Goal: Communication & Community: Answer question/provide support

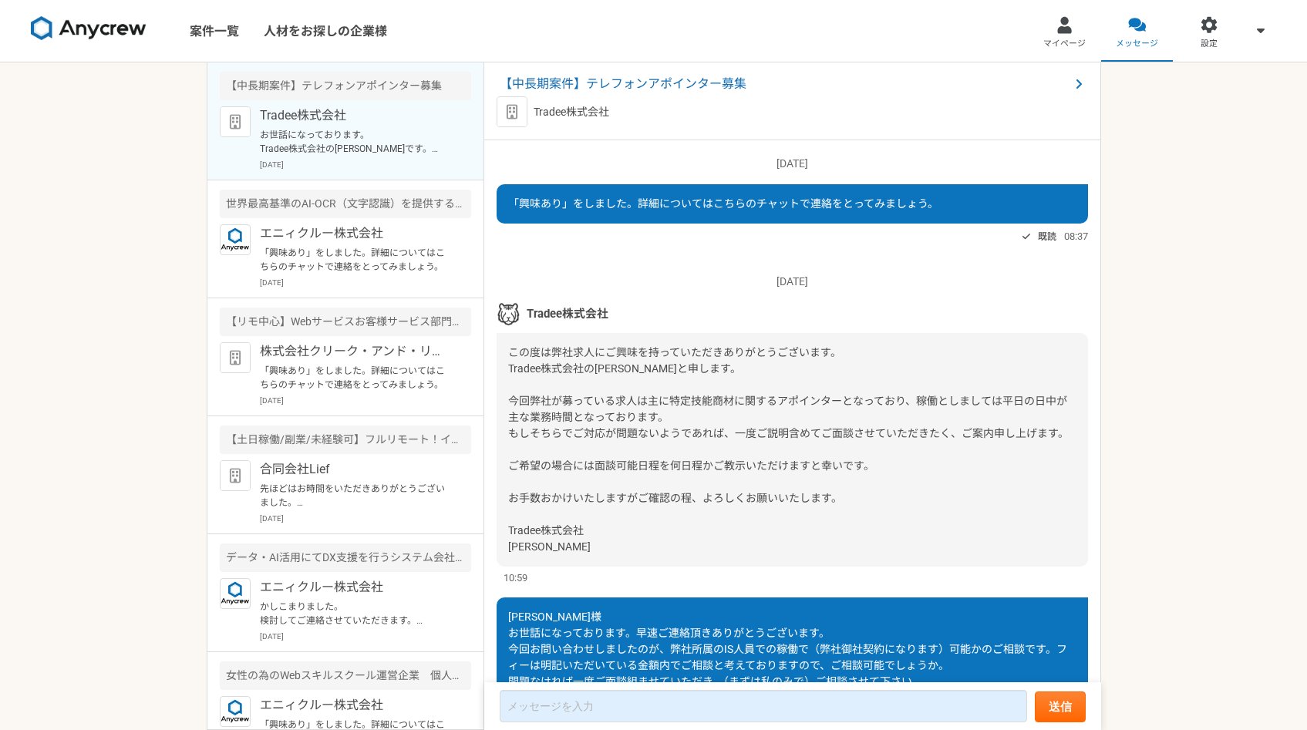
scroll to position [1487, 0]
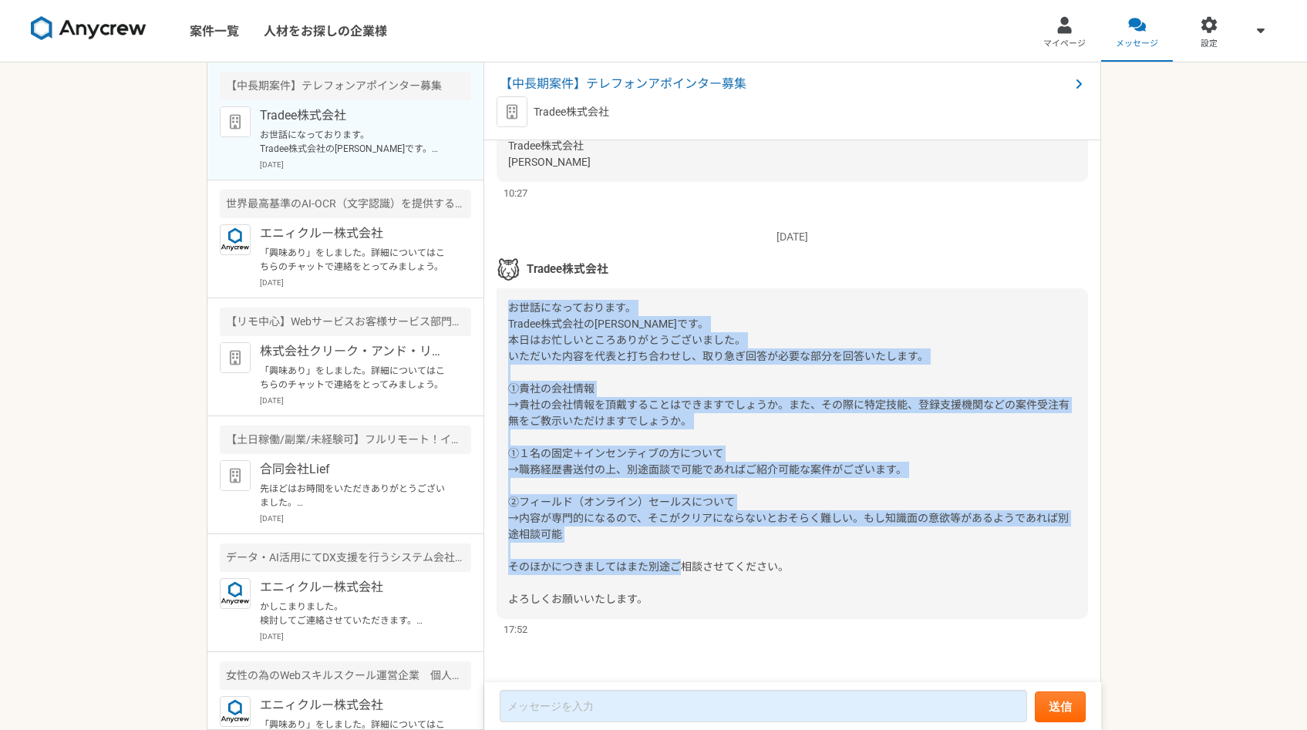
copy span "お世話になっております。 Tradee株式会社の[PERSON_NAME]です。 本日はお忙しいところありがとうございました。 いただいた内容を代表と打ち合わ…"
drag, startPoint x: 507, startPoint y: 309, endPoint x: 868, endPoint y: 584, distance: 453.4
click at [869, 585] on div at bounding box center [792, 453] width 591 height 331
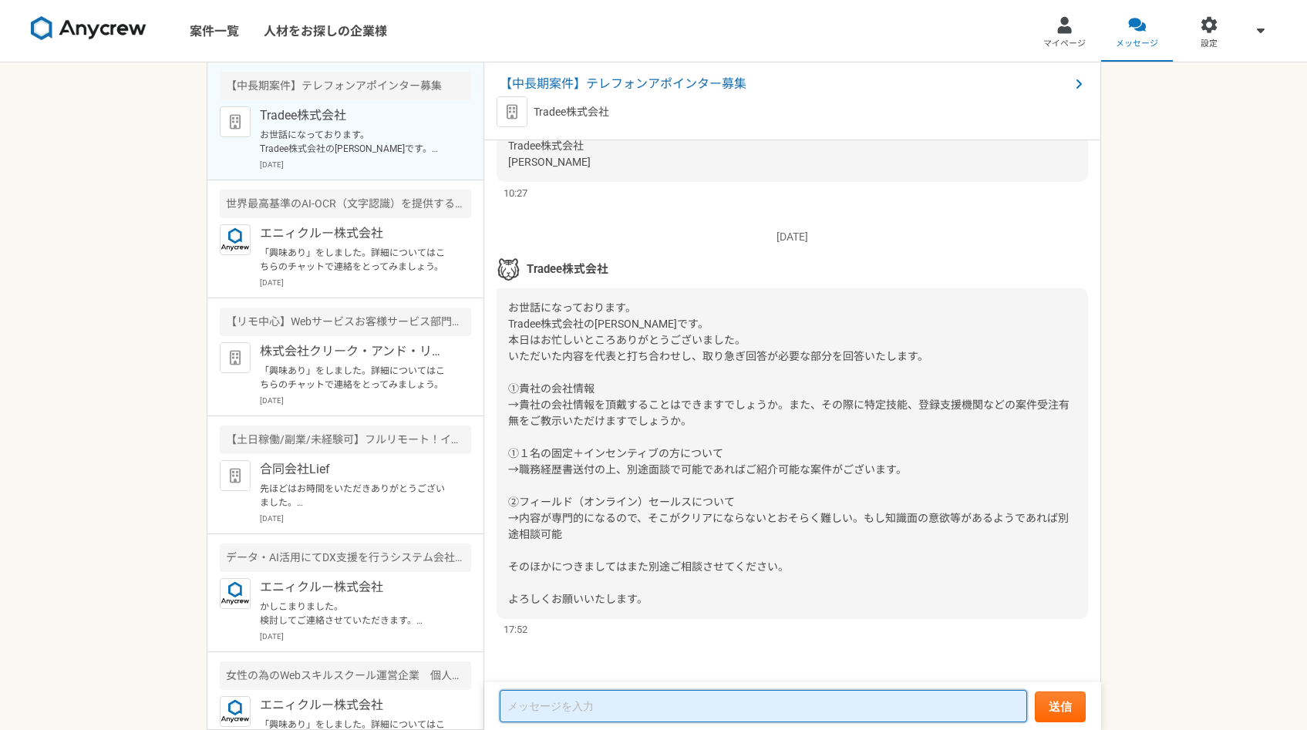
click at [633, 708] on textarea at bounding box center [763, 706] width 527 height 32
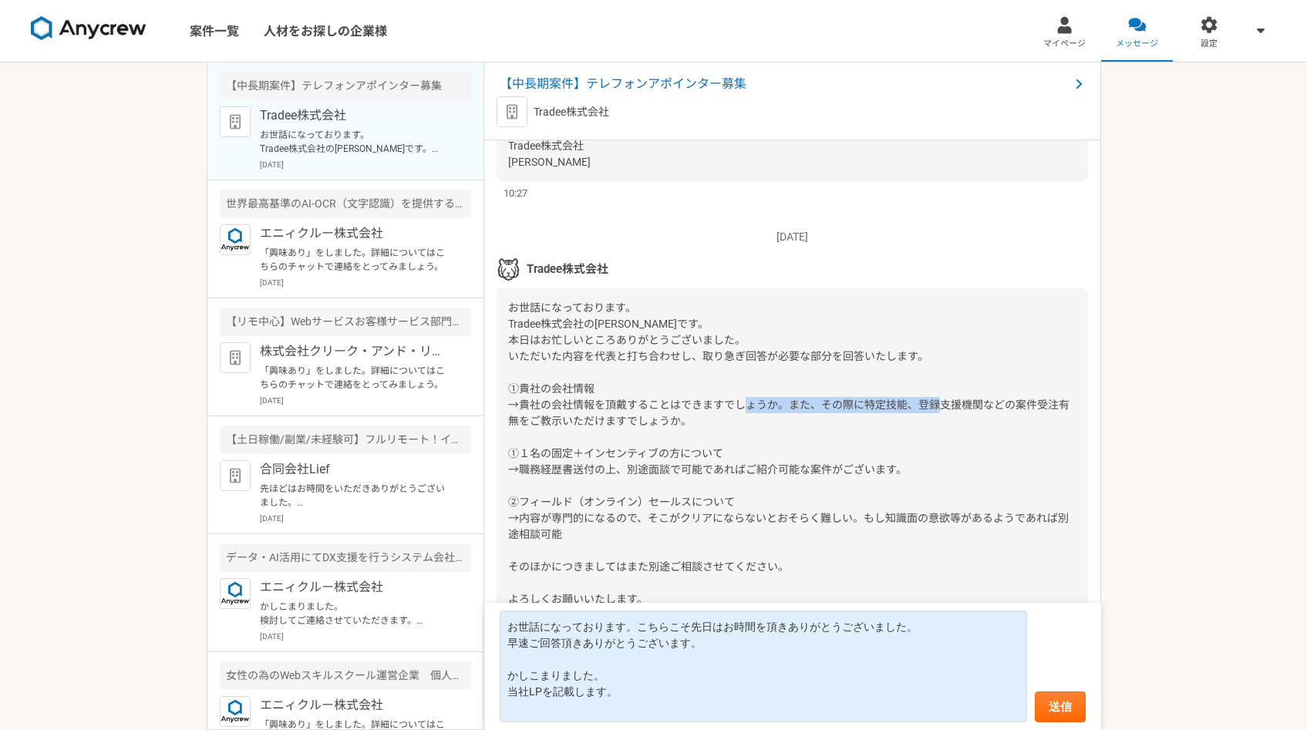
copy span "特定技能、登録支援機関などの案件受注"
drag, startPoint x: 864, startPoint y: 406, endPoint x: 1054, endPoint y: 398, distance: 189.8
click at [1057, 405] on span at bounding box center [788, 453] width 561 height 304
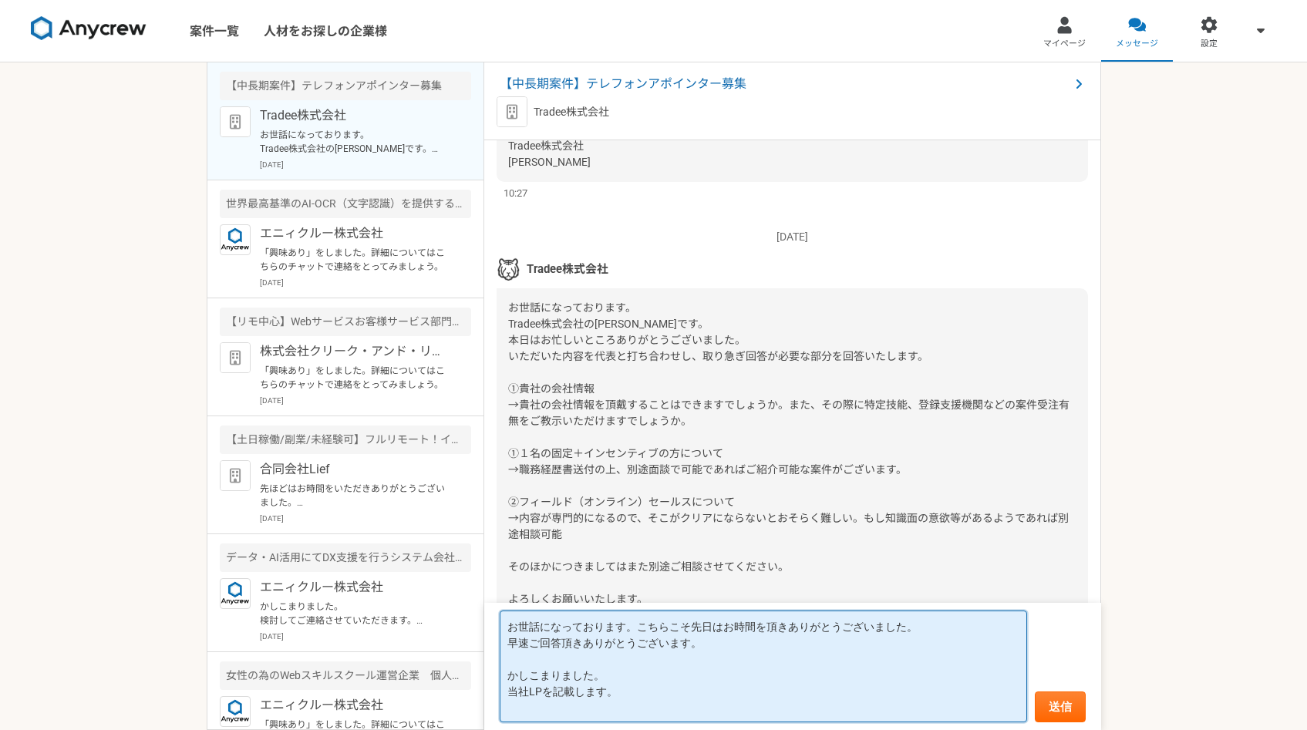
click at [576, 708] on textarea "お世話になっております。こちらこそ先日はお時間を頂きありがとうございました。 早速ご回答頂きありがとうございます。 かしこまりました。 当社LPを記載します。" at bounding box center [763, 667] width 527 height 112
paste textarea "特定技能、登録支援機関などの案件受注"
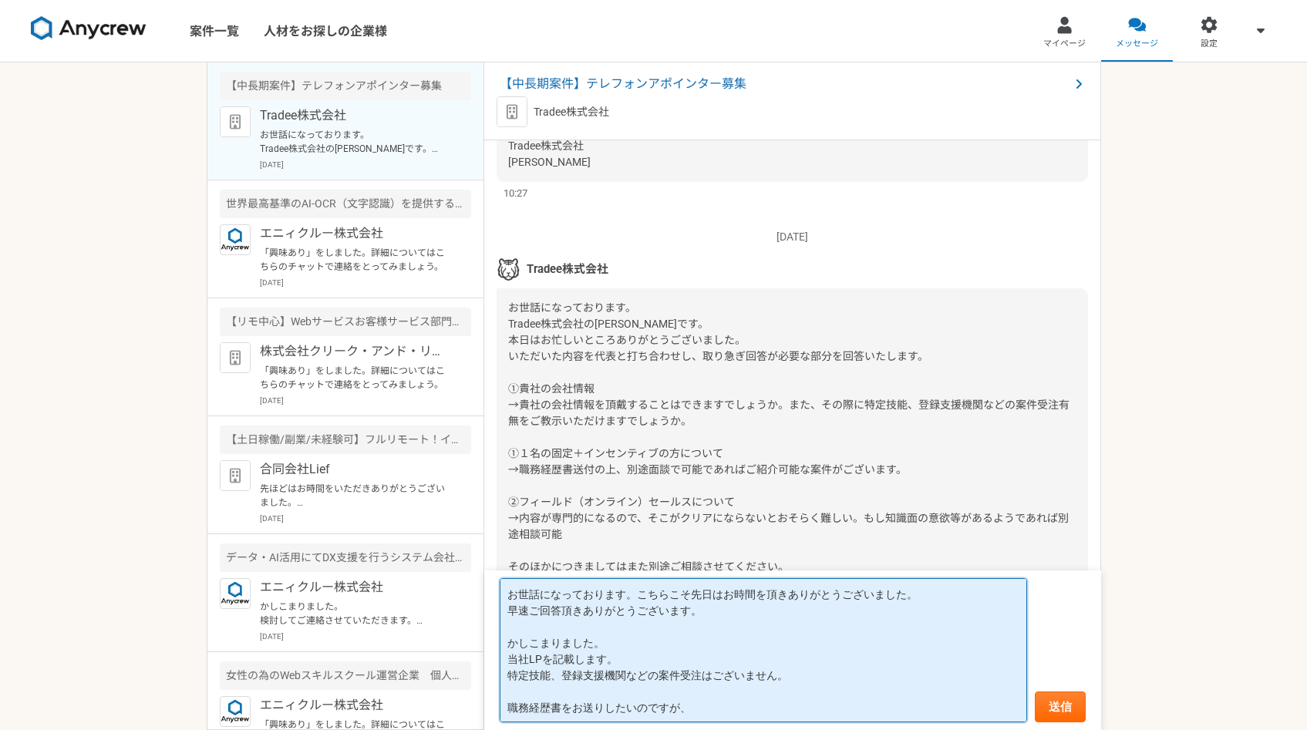
scroll to position [2, 0]
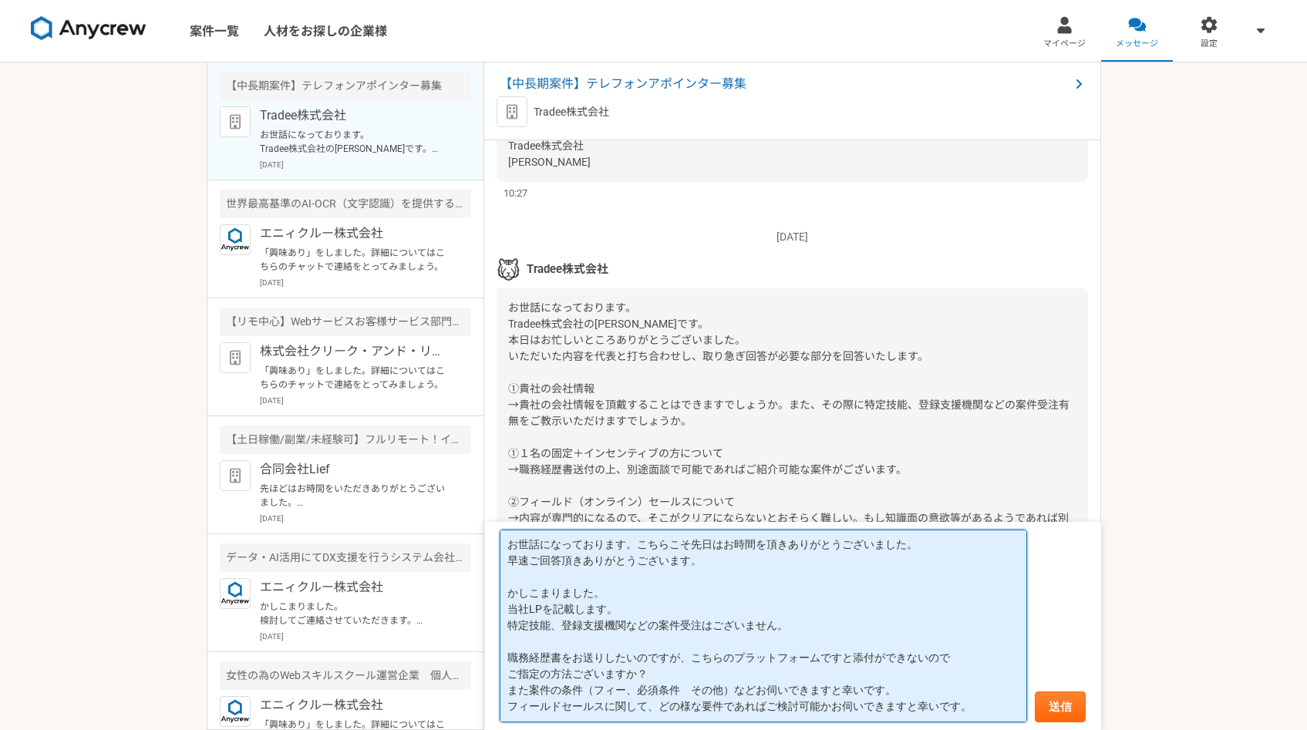
click at [932, 696] on textarea "お世話になっております。こちらこそ先日はお時間を頂きありがとうございました。 早速ご回答頂きありがとうございます。 かしこまりました。 当社LPを記載します。…" at bounding box center [763, 626] width 527 height 193
click at [675, 609] on textarea "お世話になっております。こちらこそ先日はお時間を頂きありがとうございました。 早速ご回答頂きありがとうございます。 かしこまりました。 当社LPを記載します。…" at bounding box center [763, 626] width 527 height 193
paste textarea "[URL][DOMAIN_NAME]"
type textarea "お世話になっております。こちらこそ先日はお時間を頂きありがとうございました。 早速ご回答頂きありがとうございます。 かしこまりました。 当社LPを記載します。…"
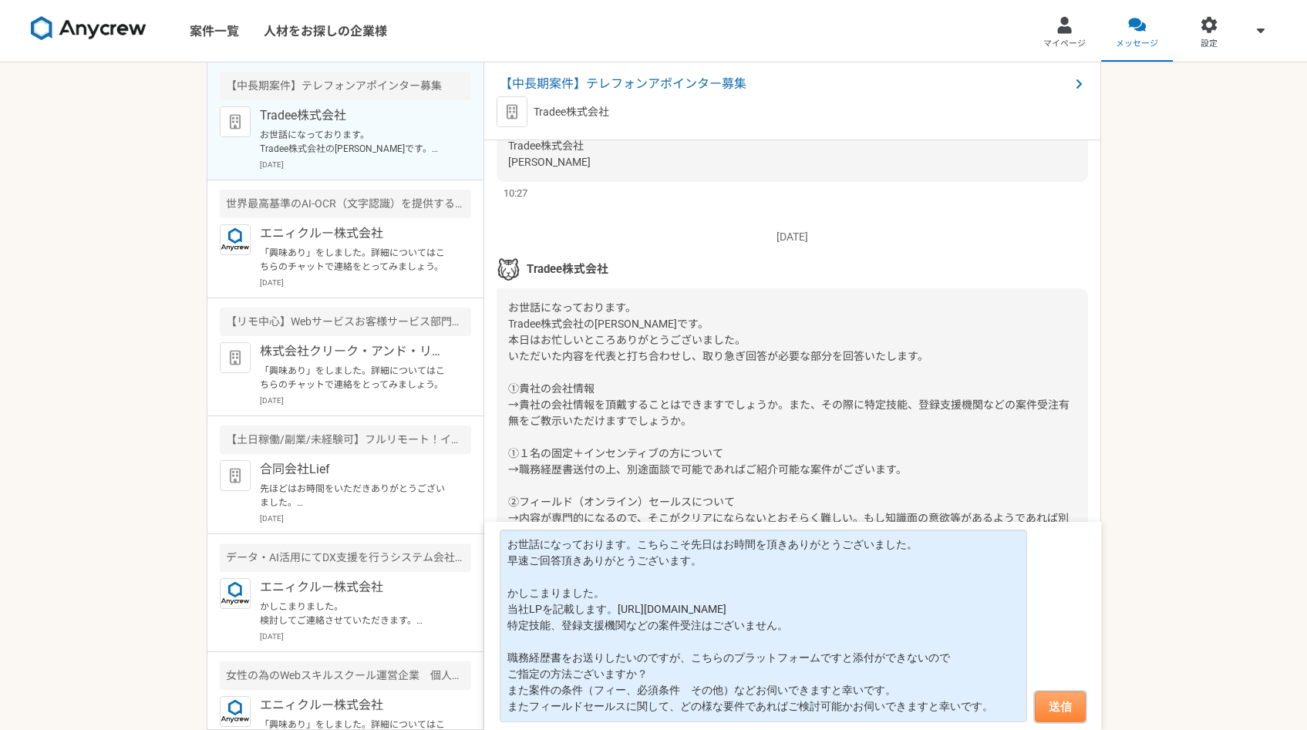
click at [1062, 717] on button "送信" at bounding box center [1060, 707] width 51 height 31
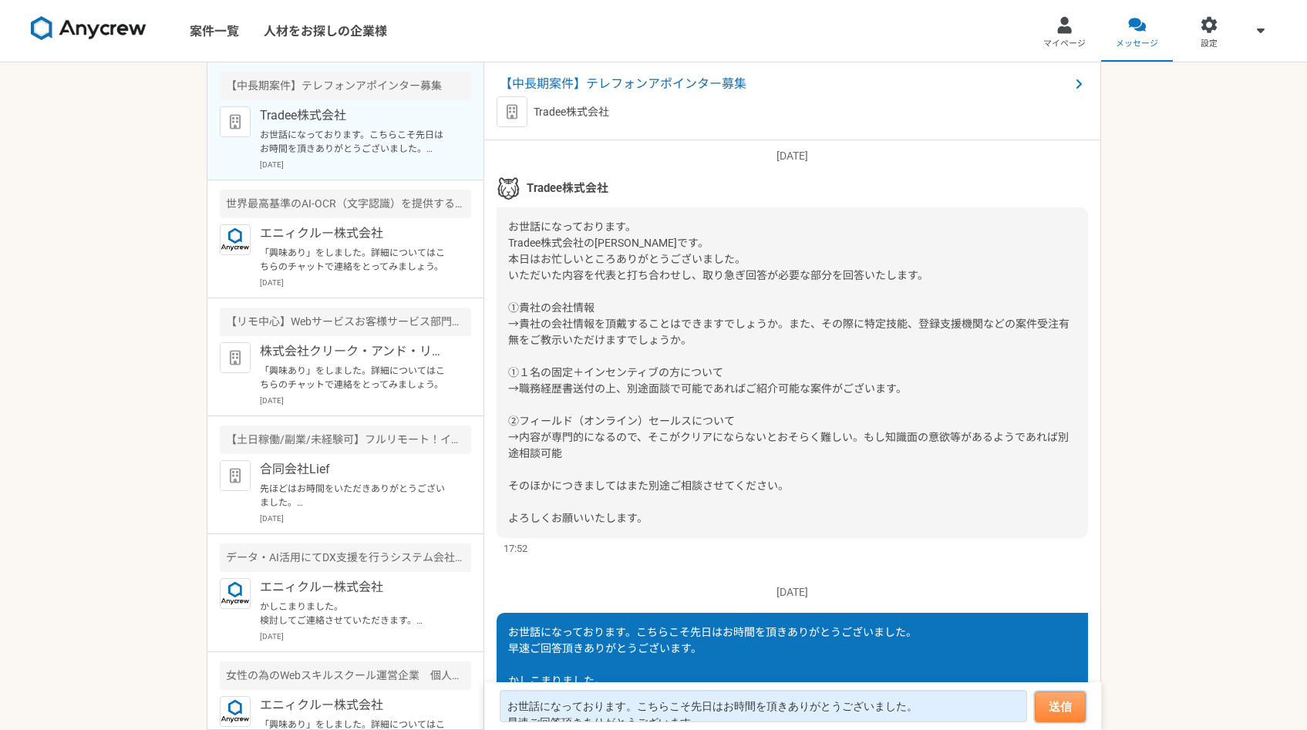
scroll to position [1764, 0]
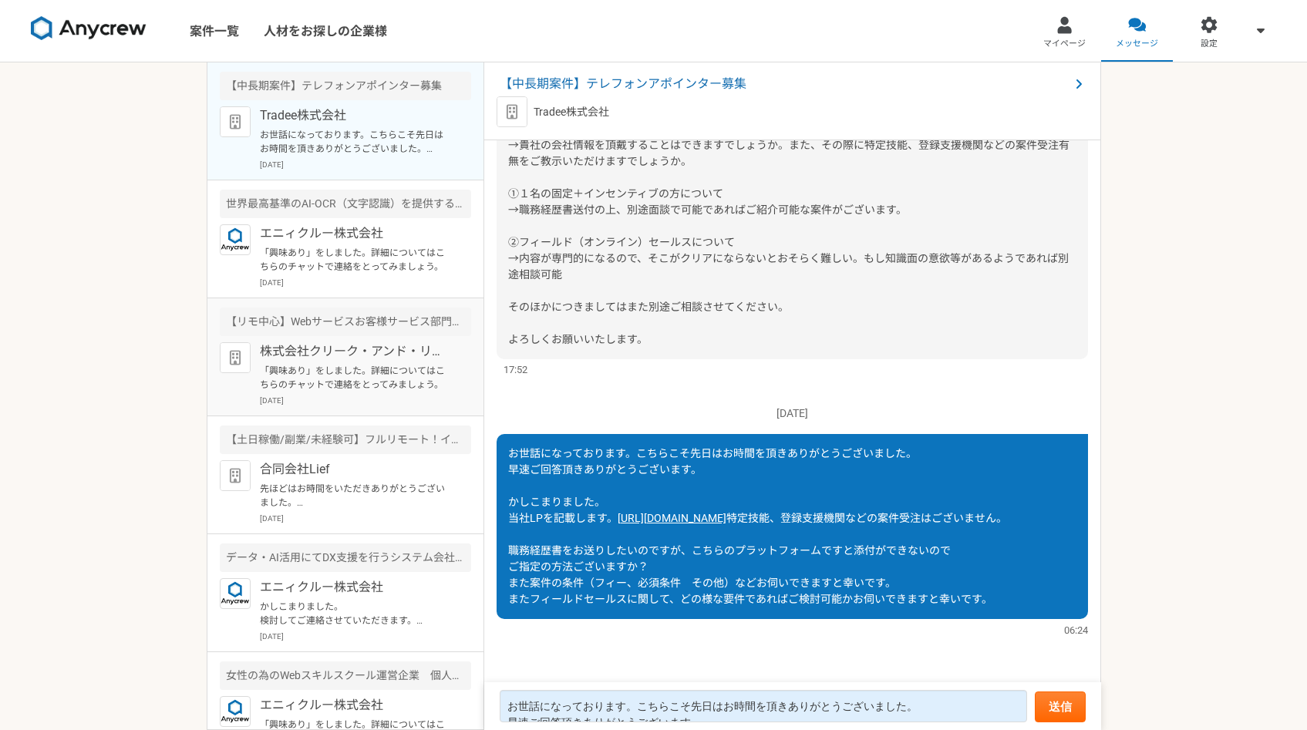
click at [359, 359] on p "株式会社クリーク・アンド・リバー社" at bounding box center [355, 351] width 190 height 19
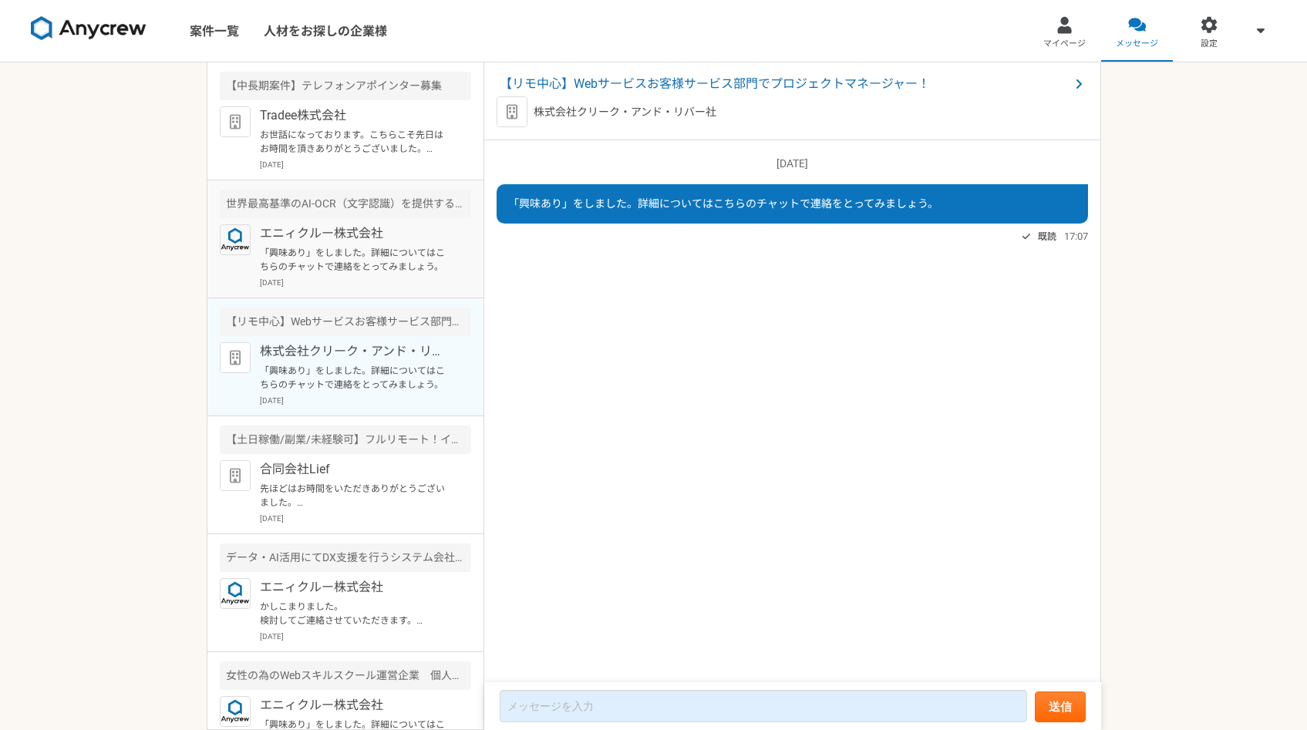
click at [357, 264] on p "「興味あり」をしました。詳細についてはこちらのチャットで連絡をとってみましょう。" at bounding box center [355, 260] width 190 height 28
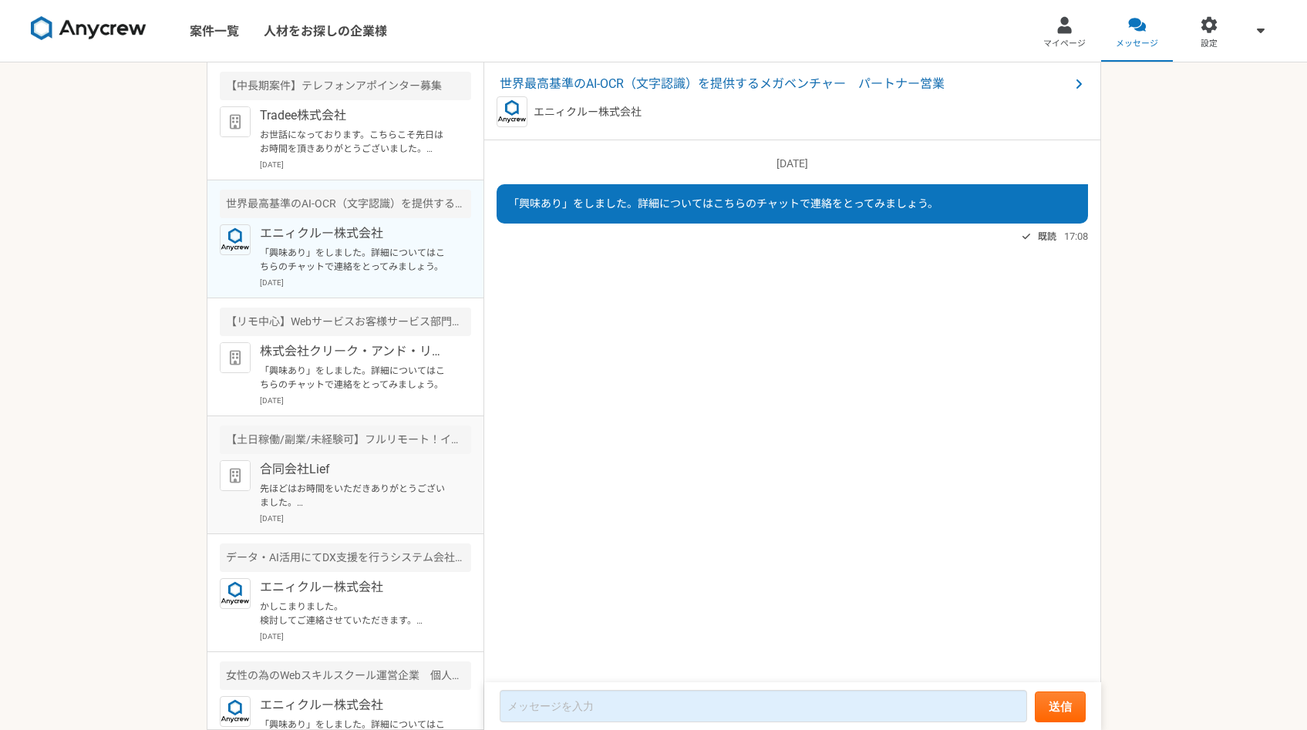
click at [328, 470] on p "合同会社Lief" at bounding box center [355, 469] width 190 height 19
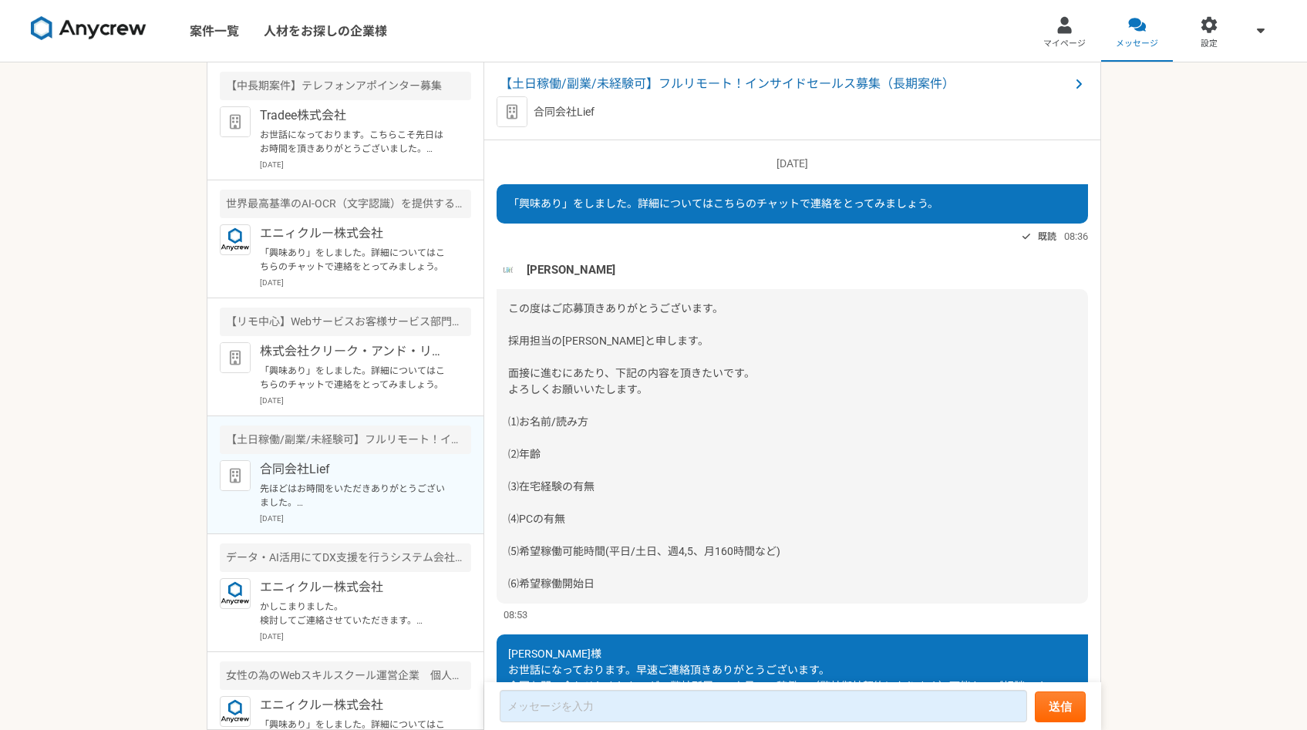
scroll to position [1115, 0]
